Goal: Obtain resource: Download file/media

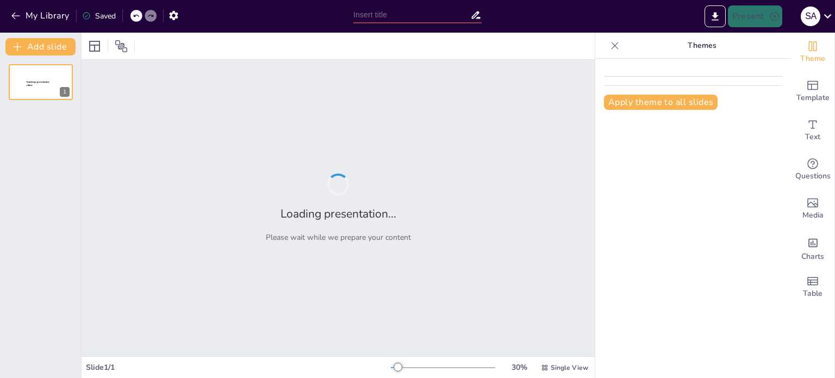
type input "LOL to YOLO: The Fun World of Internet Slang"
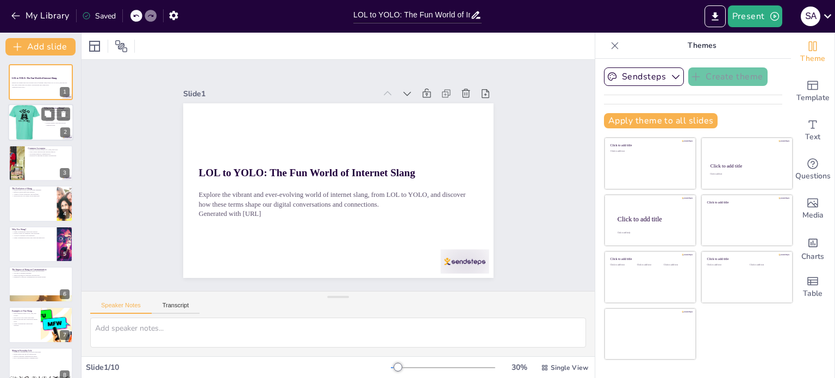
click at [39, 121] on div at bounding box center [24, 122] width 33 height 49
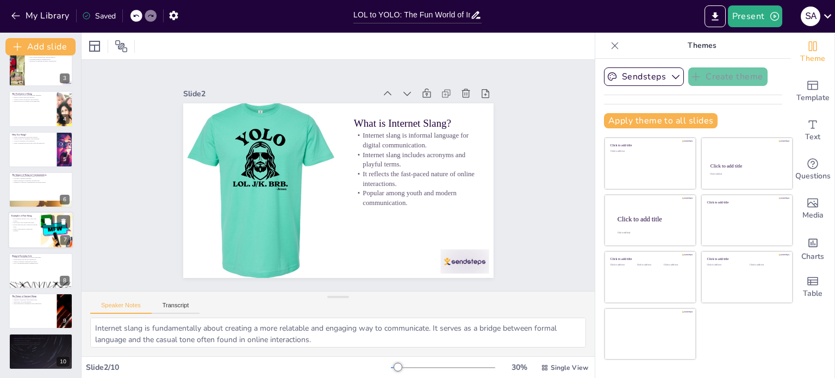
click at [30, 224] on p "Evokes emotions and connections among users." at bounding box center [24, 226] width 26 height 4
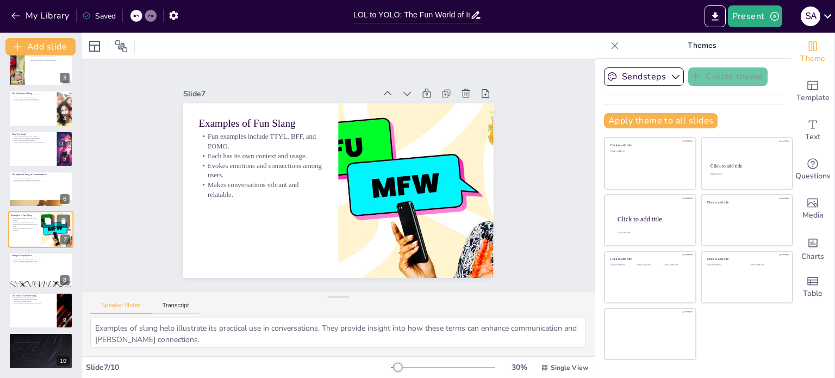
scroll to position [95, 0]
click at [42, 311] on div at bounding box center [40, 310] width 65 height 37
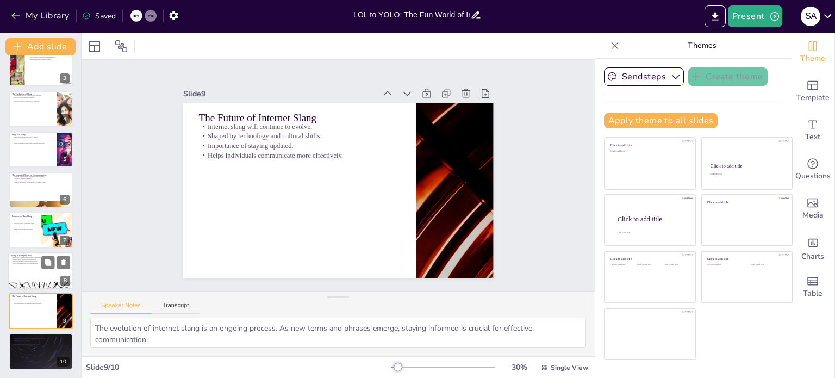
click at [23, 260] on p "Reflects changing communication habits." at bounding box center [40, 261] width 59 height 2
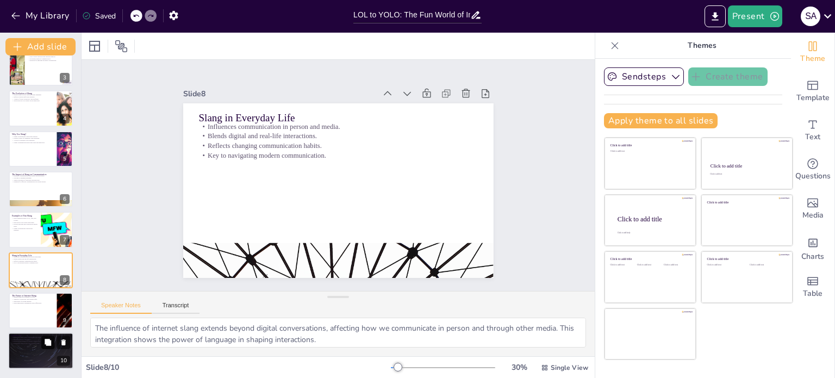
click at [46, 347] on button at bounding box center [47, 342] width 13 height 13
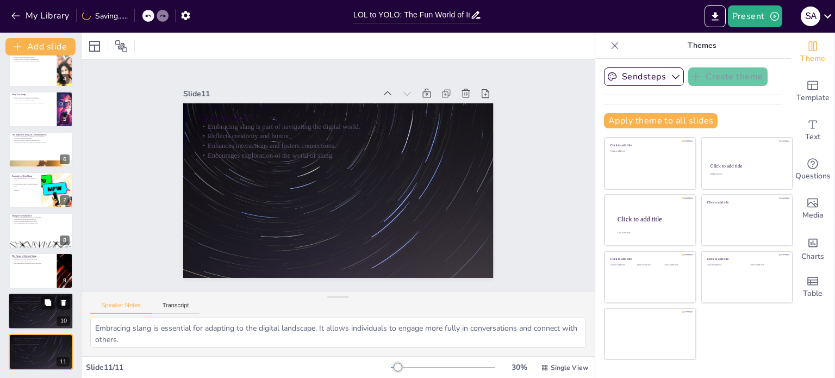
click at [41, 310] on div at bounding box center [40, 311] width 65 height 37
click at [41, 309] on div at bounding box center [40, 310] width 65 height 37
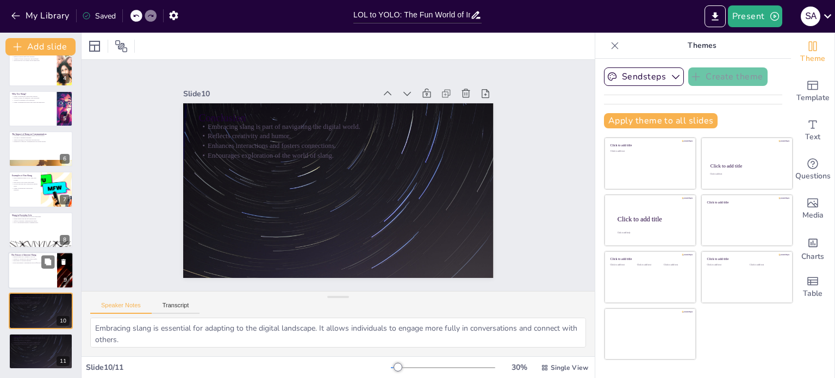
click at [22, 276] on div at bounding box center [40, 270] width 65 height 37
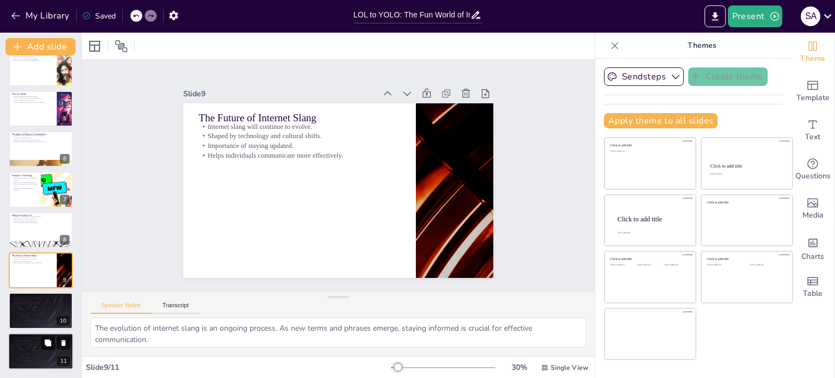
click at [41, 346] on button at bounding box center [47, 342] width 13 height 13
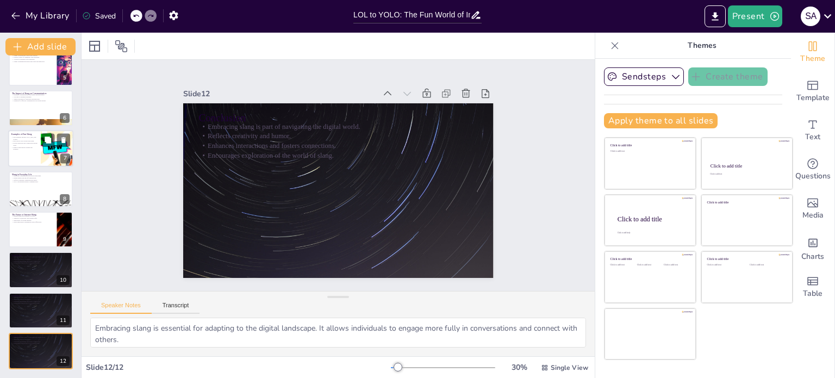
click at [16, 145] on p "Evokes emotions and connections among users." at bounding box center [24, 144] width 26 height 4
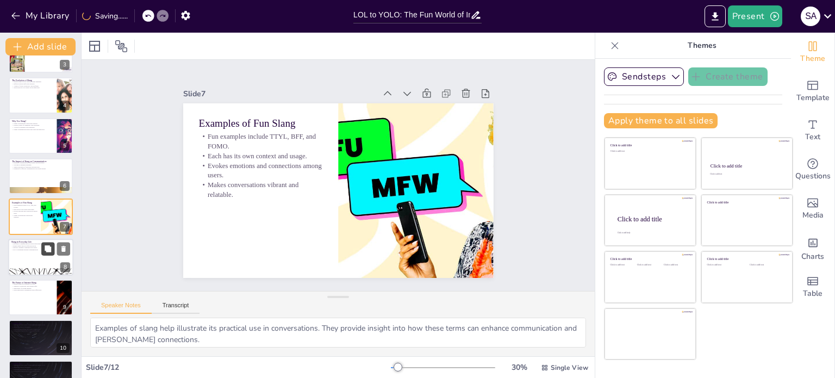
click at [50, 251] on icon at bounding box center [48, 248] width 7 height 7
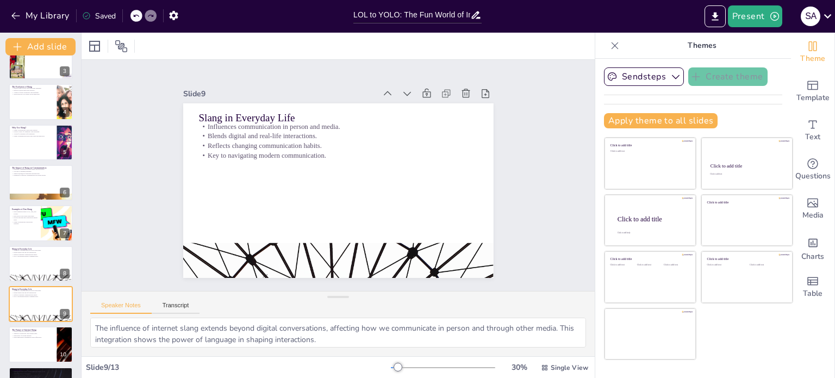
scroll to position [0, 0]
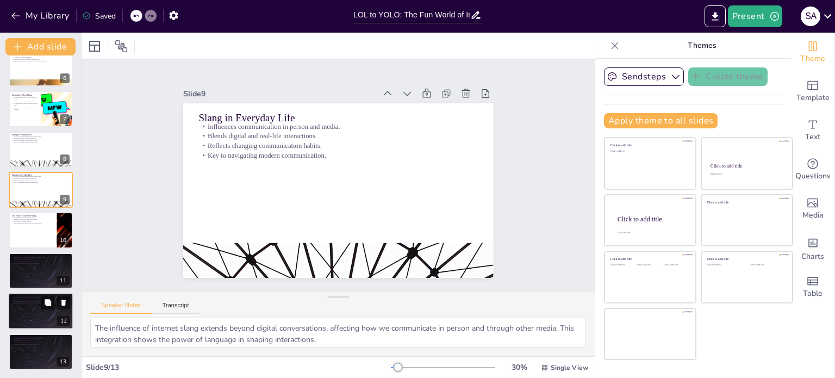
click at [35, 310] on div at bounding box center [40, 310] width 65 height 37
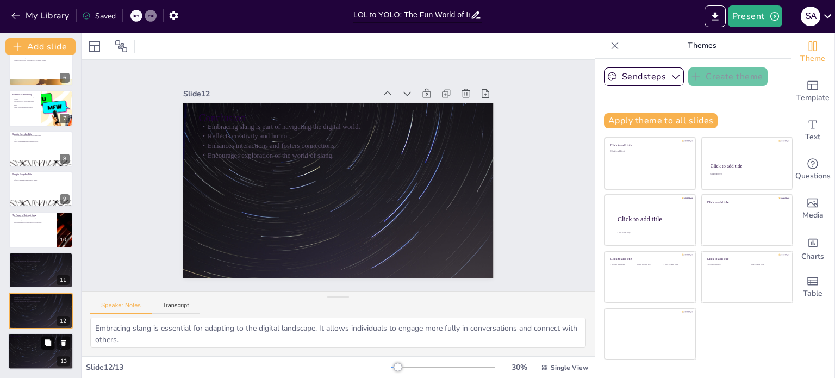
click at [44, 339] on icon at bounding box center [48, 343] width 8 height 8
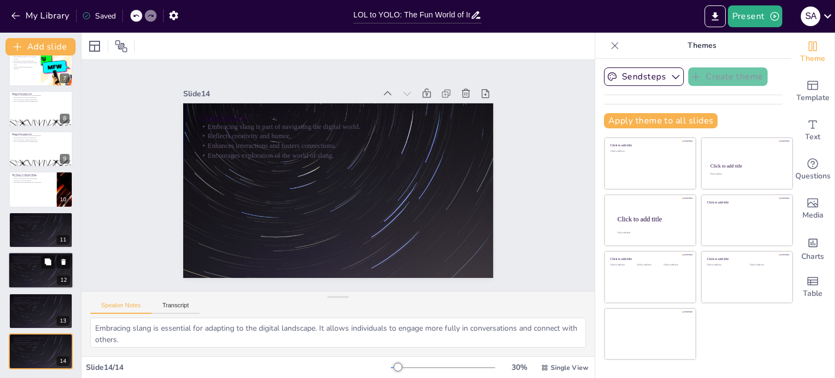
click at [26, 269] on div at bounding box center [40, 270] width 65 height 37
click at [62, 356] on div "Conclusion Embracing slang is part of navigating the digital world. Reflects cr…" at bounding box center [40, 351] width 65 height 37
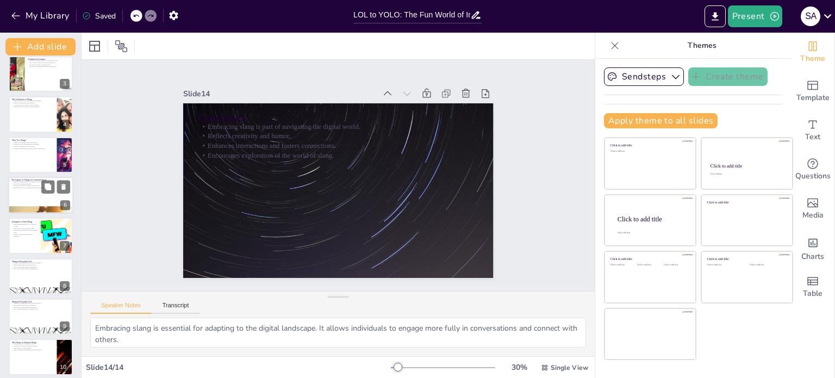
scroll to position [0, 0]
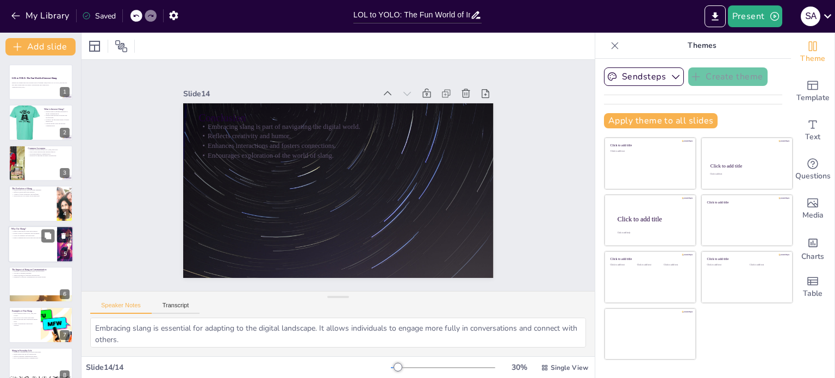
click at [24, 238] on div at bounding box center [40, 244] width 65 height 37
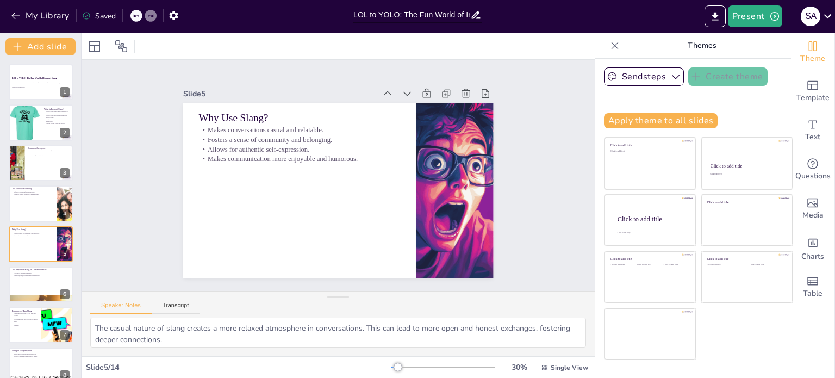
scroll to position [27, 0]
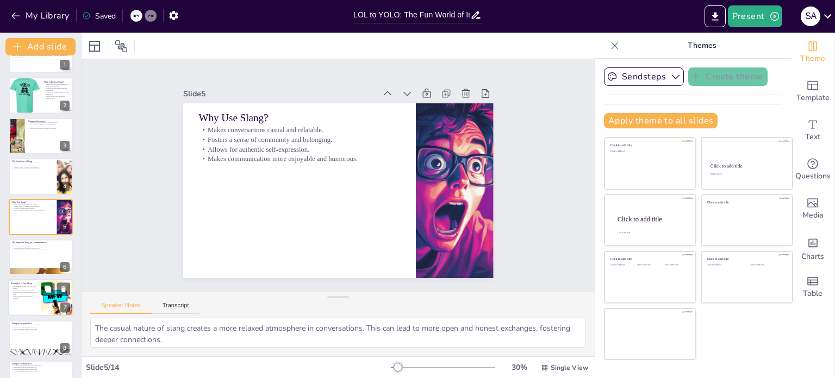
click at [27, 303] on div at bounding box center [40, 297] width 65 height 37
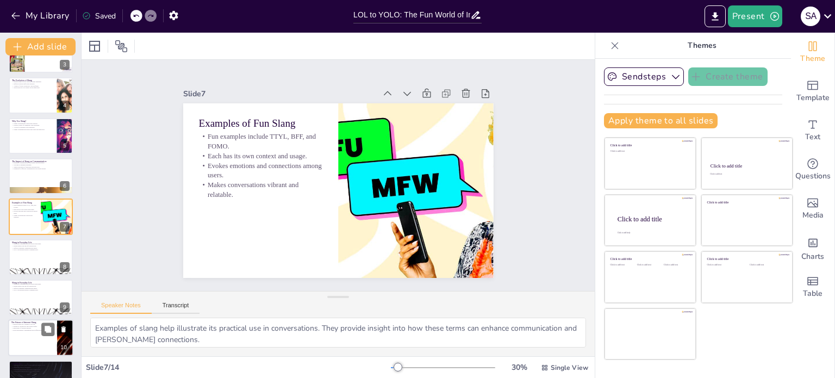
click at [32, 330] on p "Helps individuals communicate more effectively." at bounding box center [32, 330] width 42 height 2
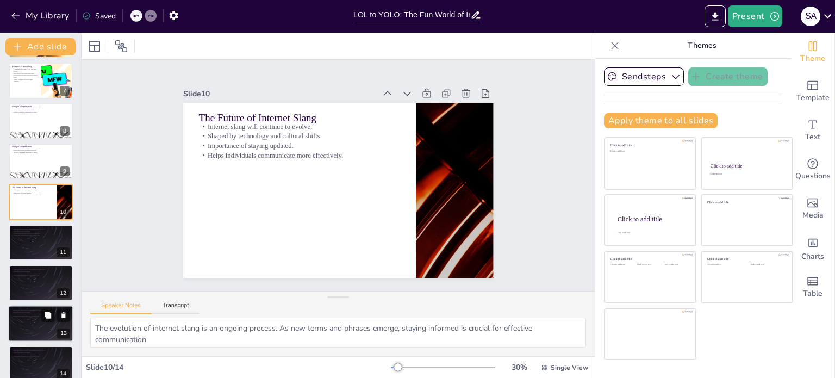
scroll to position [257, 0]
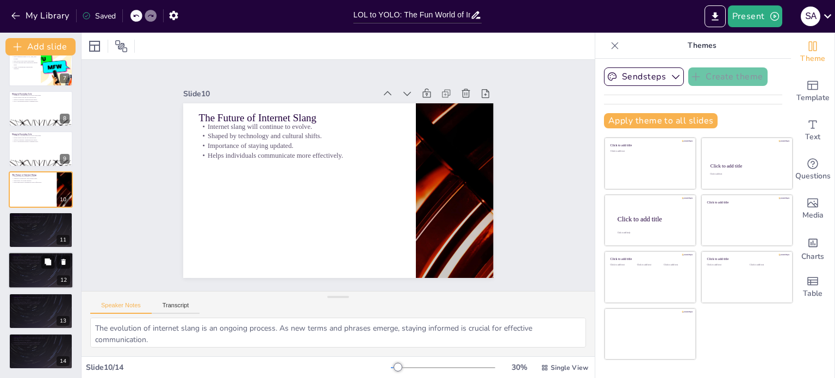
click at [34, 268] on div at bounding box center [40, 270] width 65 height 37
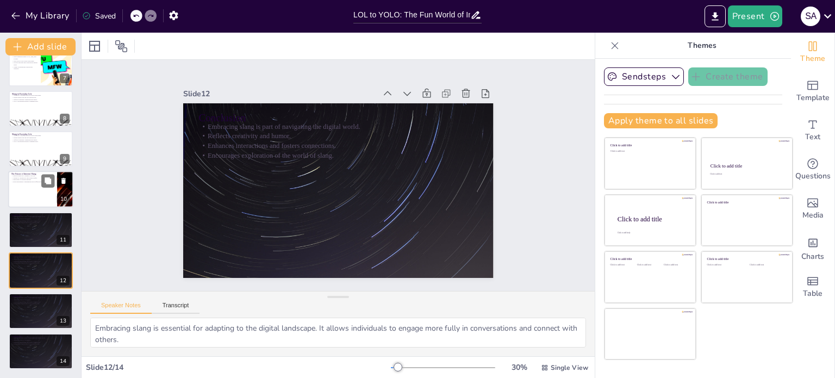
click at [11, 196] on div at bounding box center [40, 189] width 65 height 37
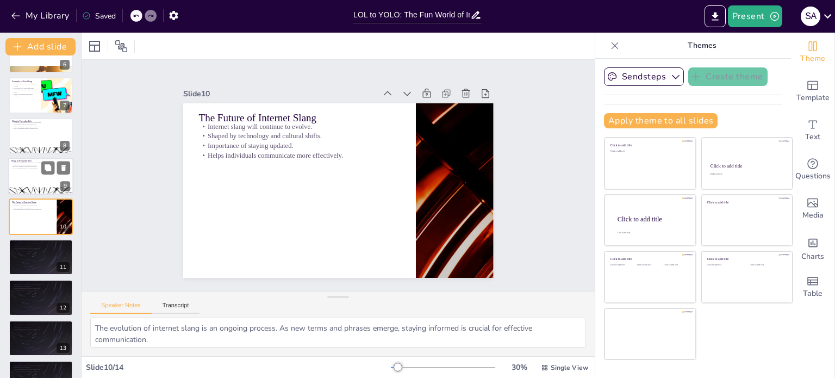
click at [18, 164] on p "Blends digital and real-life interactions." at bounding box center [40, 165] width 59 height 2
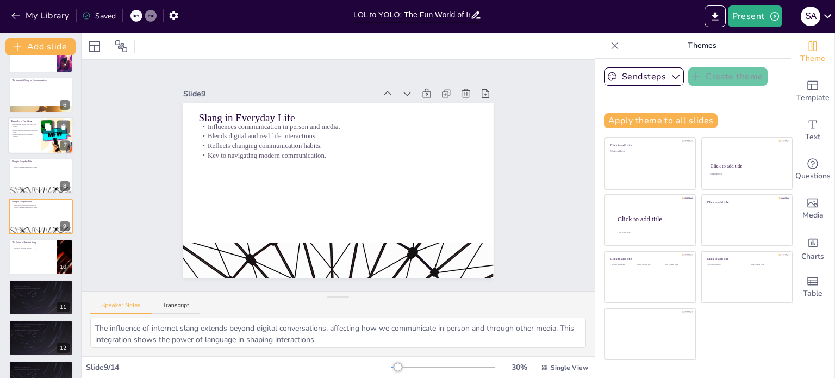
click at [37, 137] on div at bounding box center [40, 135] width 65 height 37
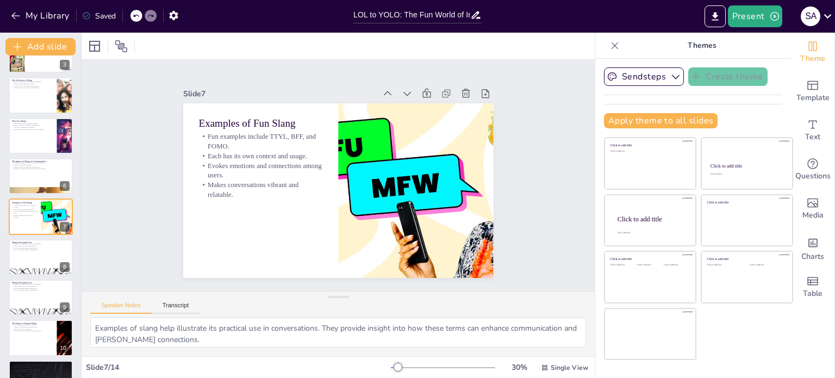
click at [23, 102] on div at bounding box center [41, 95] width 64 height 36
type textarea "The dynamic nature of internet slang means that it is always changing. New term…"
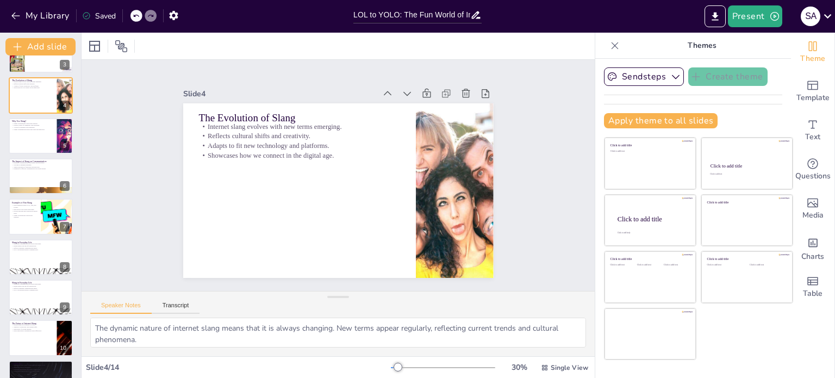
scroll to position [0, 0]
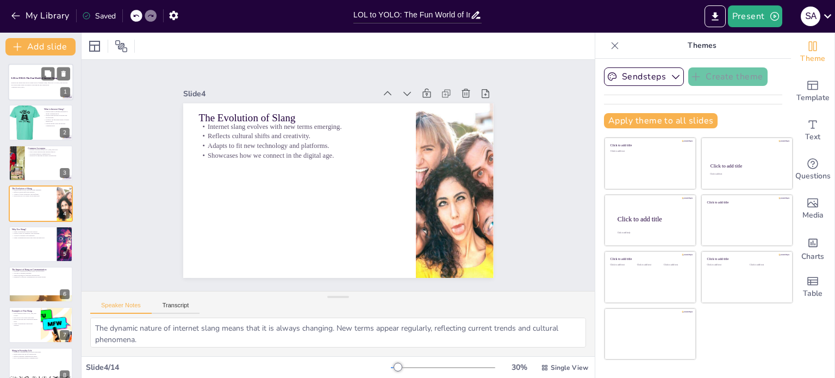
click at [28, 86] on p "Generated with [URL]" at bounding box center [40, 87] width 59 height 2
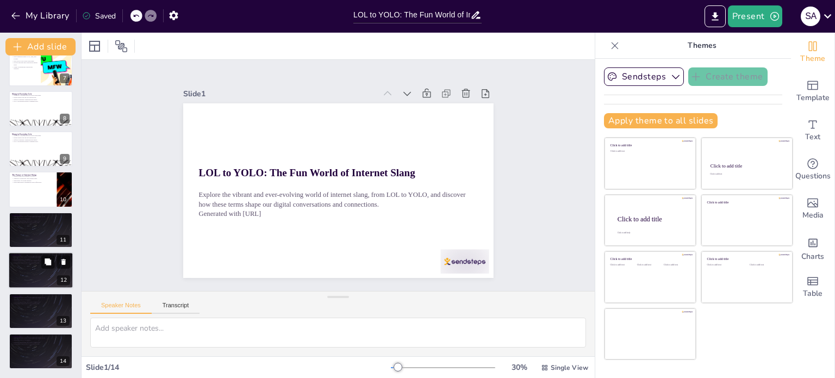
click at [36, 270] on div at bounding box center [40, 270] width 65 height 37
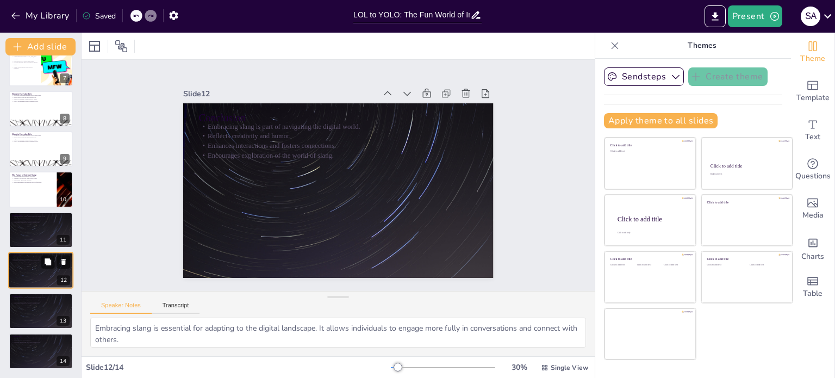
scroll to position [257, 0]
click at [696, 51] on p "Themes" at bounding box center [701, 46] width 157 height 26
click at [26, 73] on div at bounding box center [40, 68] width 65 height 37
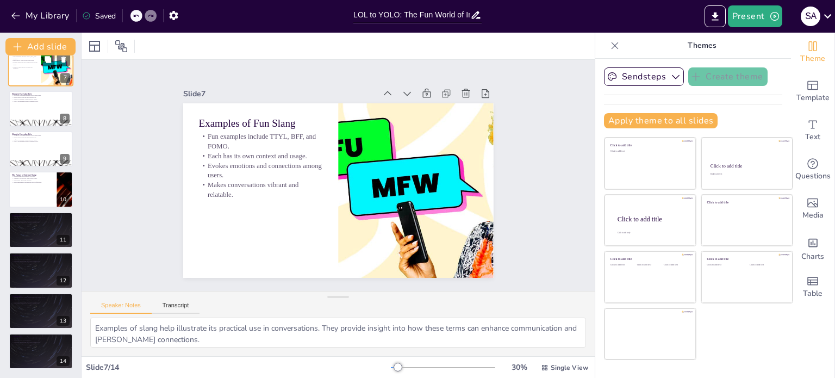
scroll to position [108, 0]
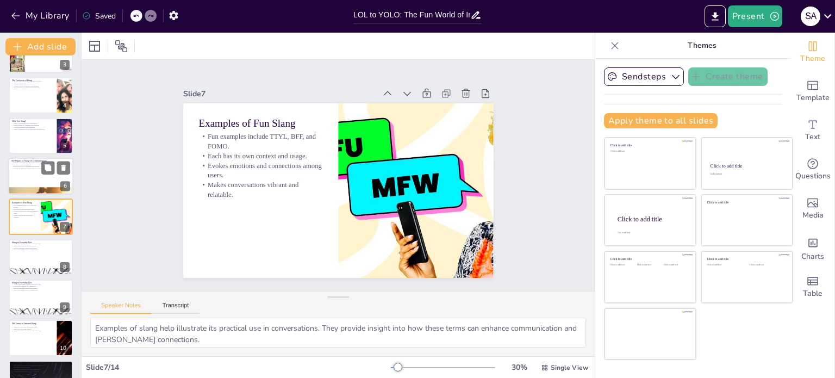
click at [30, 180] on div at bounding box center [40, 176] width 65 height 37
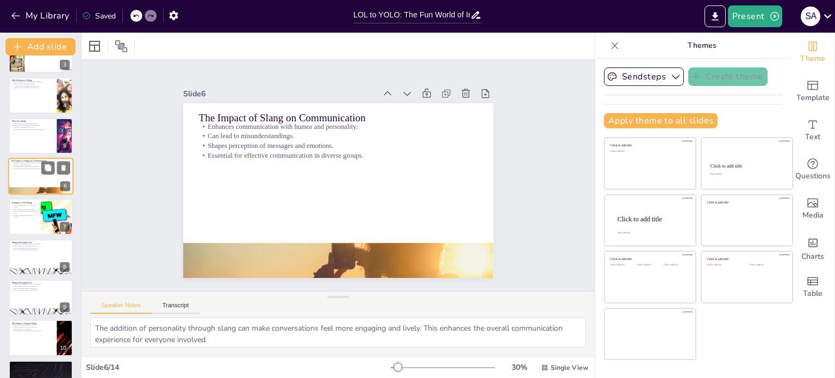
scroll to position [67, 0]
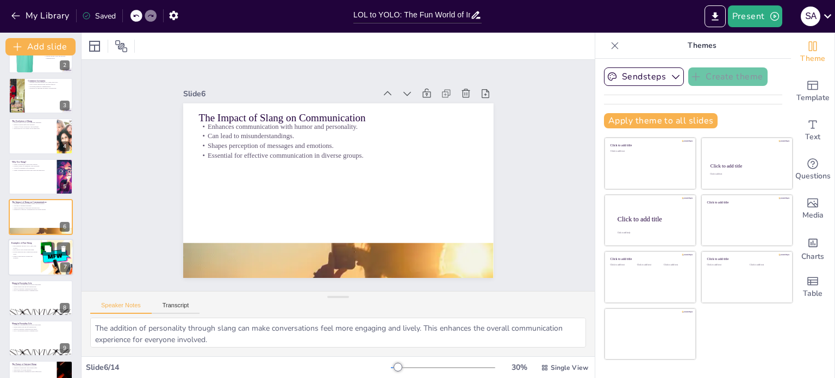
click at [29, 241] on p "Examples of Fun Slang" at bounding box center [24, 242] width 26 height 3
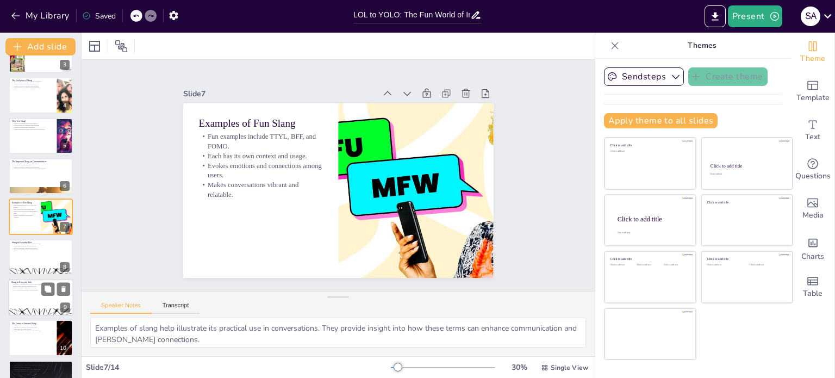
click at [28, 299] on div at bounding box center [40, 297] width 65 height 37
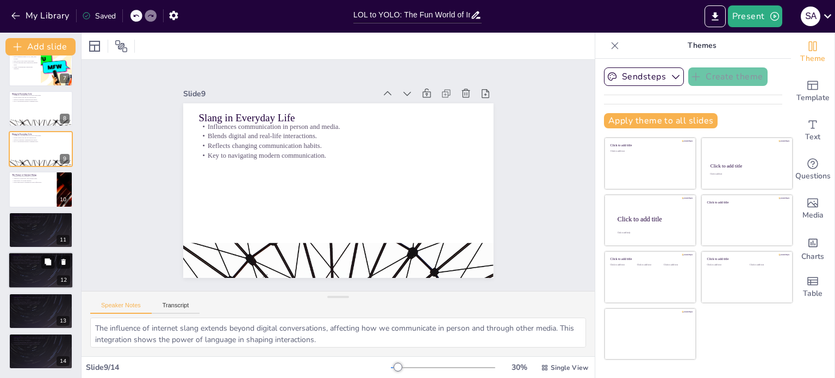
click at [32, 267] on div at bounding box center [40, 270] width 65 height 37
type textarea "Embracing slang is essential for adapting to the digital landscape. It allows i…"
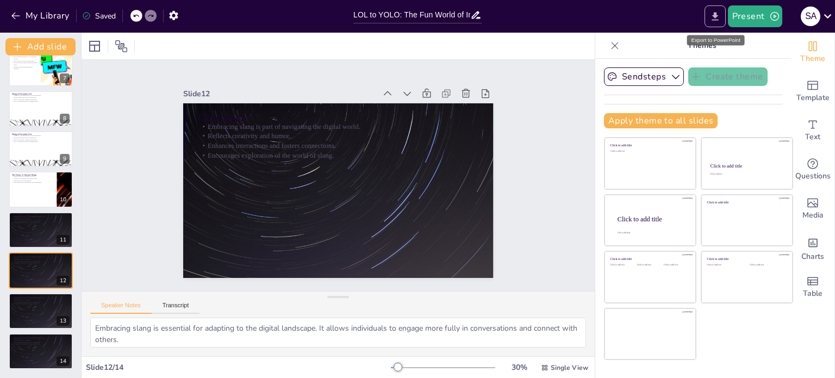
click at [712, 13] on icon "Export to PowerPoint" at bounding box center [714, 16] width 11 height 11
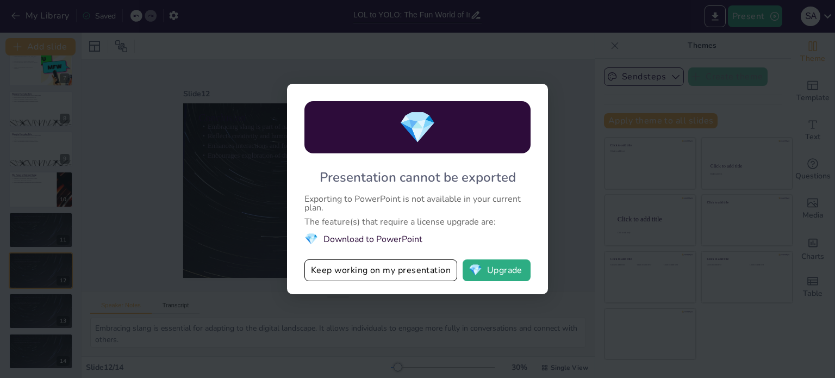
click at [386, 236] on li "💎 Download to PowerPoint" at bounding box center [417, 239] width 226 height 15
click at [483, 267] on button "💎 Upgrade" at bounding box center [496, 270] width 68 height 22
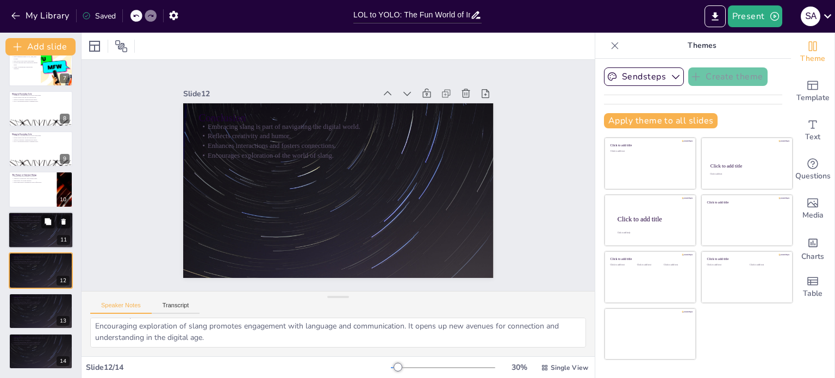
scroll to position [0, 0]
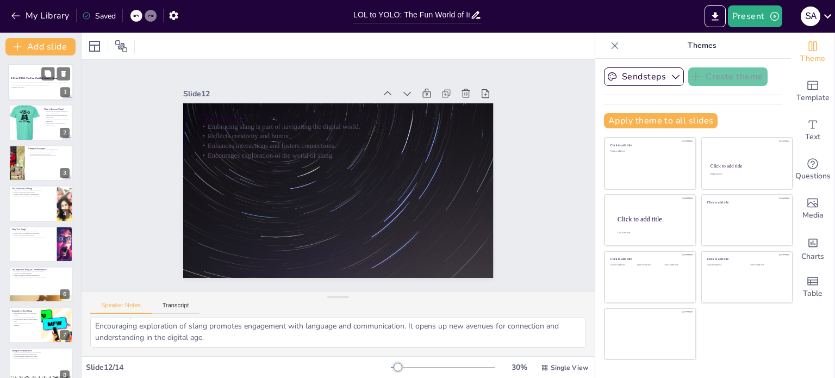
click at [31, 81] on div "Explore the vibrant and ever-evolving world of internet slang, from LOL to YOLO…" at bounding box center [40, 85] width 59 height 8
